Goal: Information Seeking & Learning: Learn about a topic

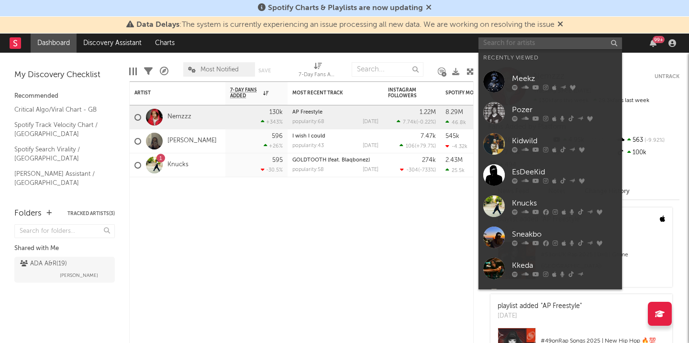
click at [499, 41] on input "text" at bounding box center [551, 43] width 144 height 12
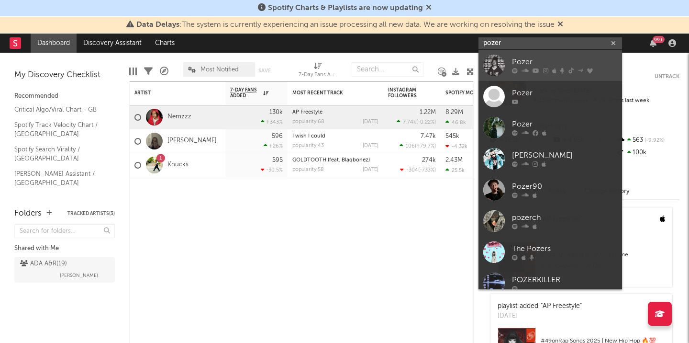
type input "pozer"
click at [496, 64] on div at bounding box center [494, 66] width 22 height 22
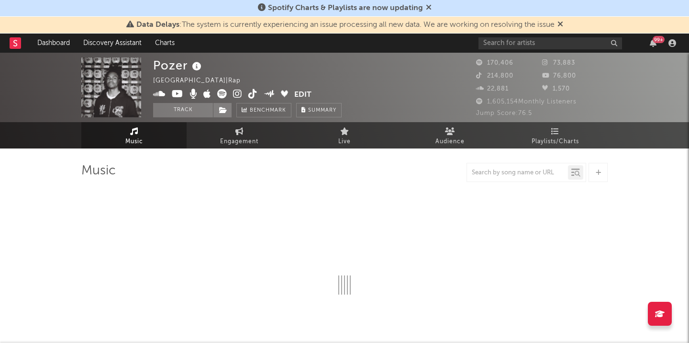
select select "6m"
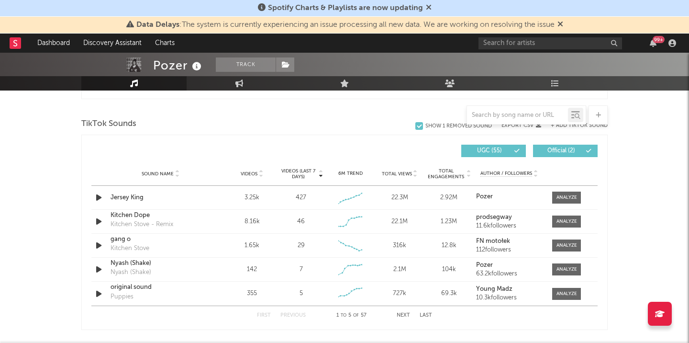
scroll to position [630, 0]
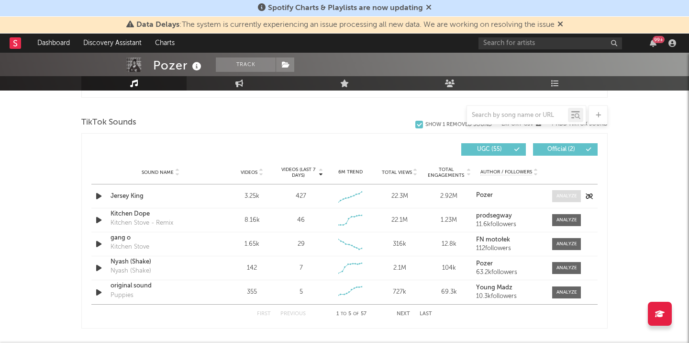
click at [572, 197] on div at bounding box center [567, 195] width 21 height 7
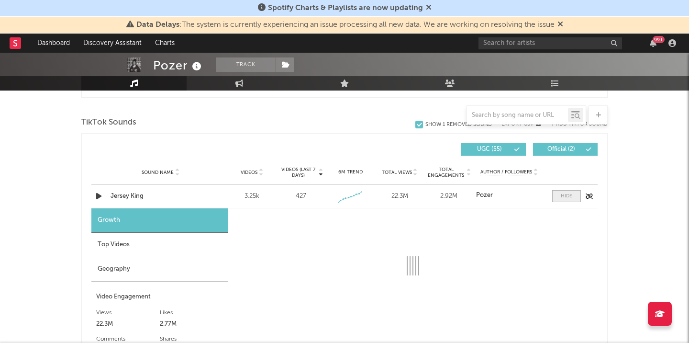
select select "1w"
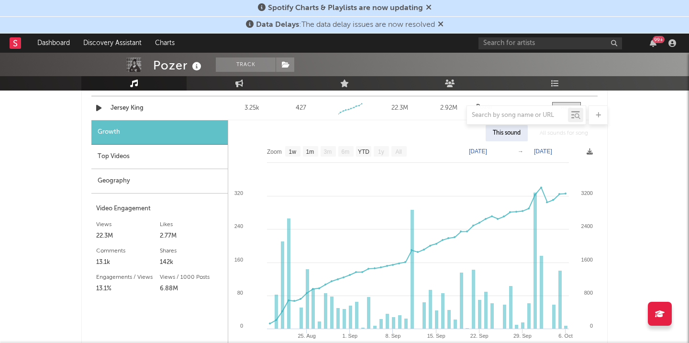
scroll to position [717, 0]
